Goal: Find specific page/section: Find specific page/section

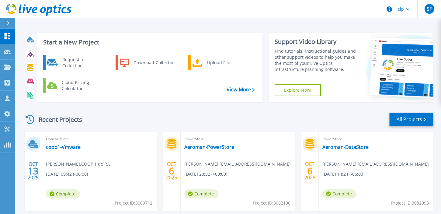
click at [411, 116] on link "All Projects" at bounding box center [412, 120] width 44 height 14
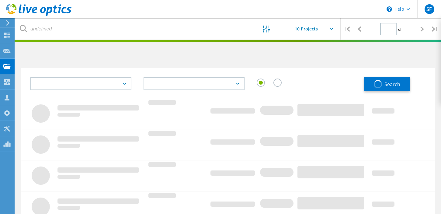
type input "2"
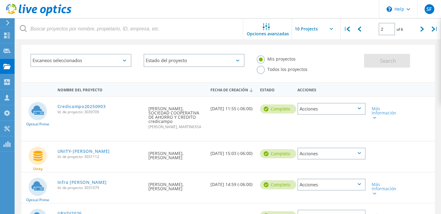
scroll to position [25, 0]
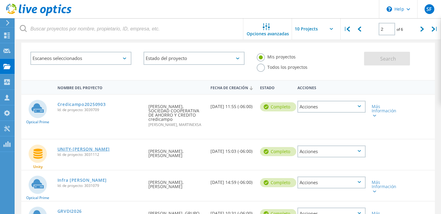
click at [90, 147] on link "UNITY-[PERSON_NAME]" at bounding box center [84, 149] width 52 height 4
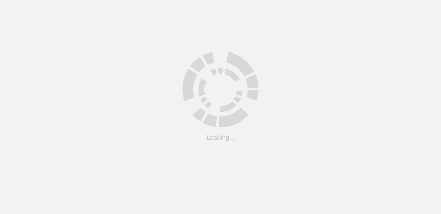
scroll to position [25, 0]
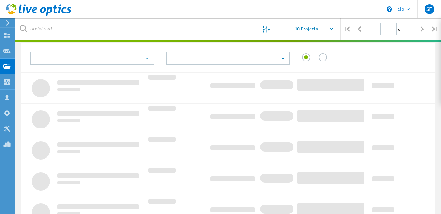
type input "2"
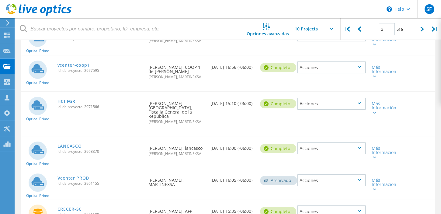
scroll to position [264, 0]
